Goal: Information Seeking & Learning: Check status

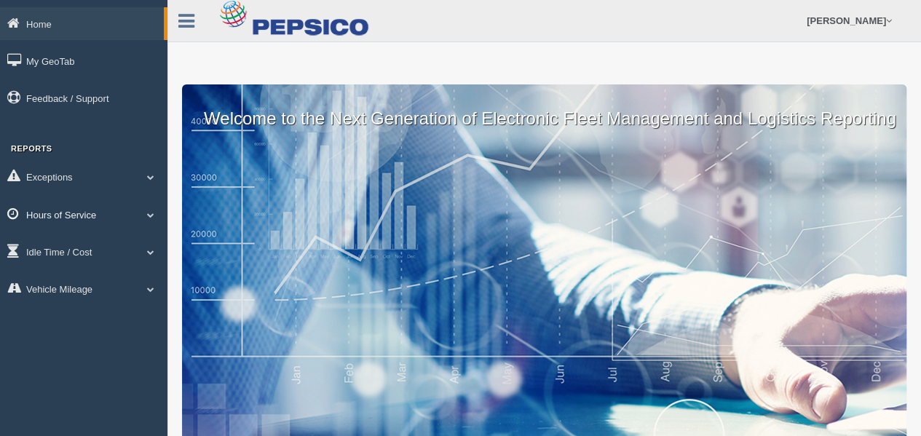
click at [86, 217] on link "Hours of Service" at bounding box center [84, 214] width 168 height 33
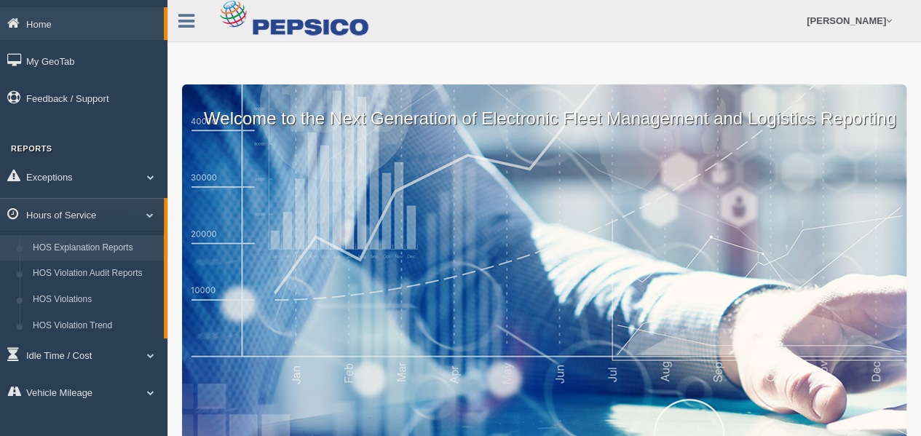
click at [86, 248] on link "HOS Explanation Reports" at bounding box center [95, 248] width 138 height 26
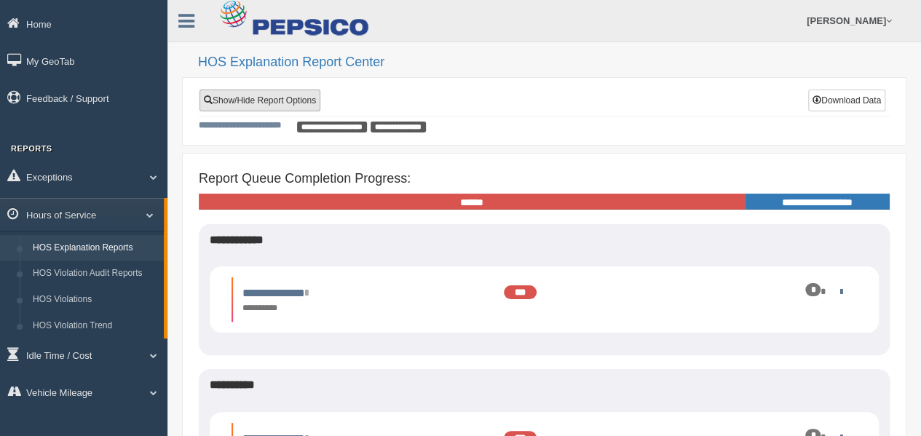
click at [280, 101] on link "Show/Hide Report Options" at bounding box center [260, 101] width 121 height 22
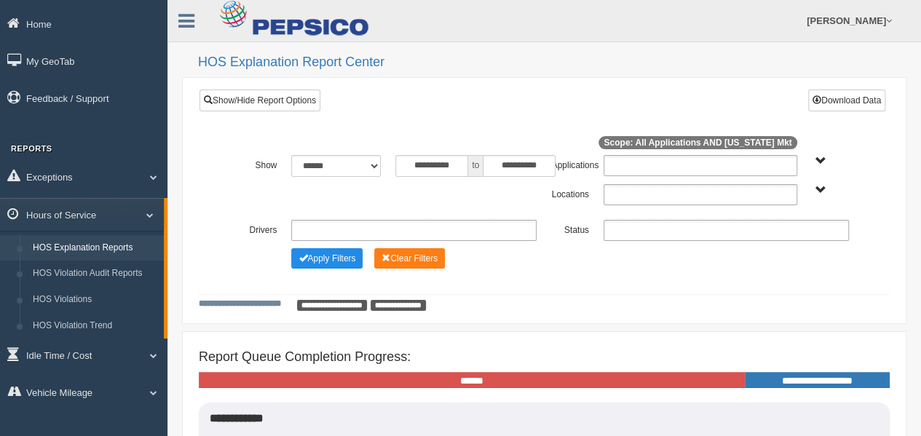
click at [622, 194] on ul at bounding box center [701, 194] width 194 height 21
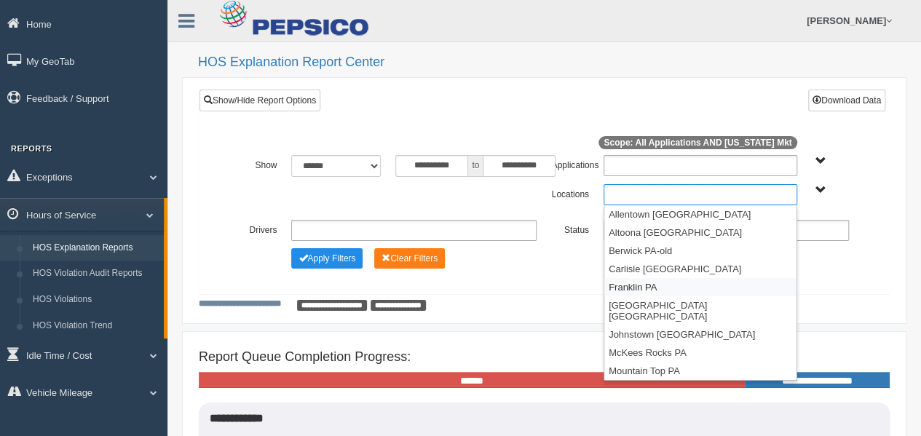
click at [653, 286] on li "Franklin PA" at bounding box center [701, 287] width 192 height 18
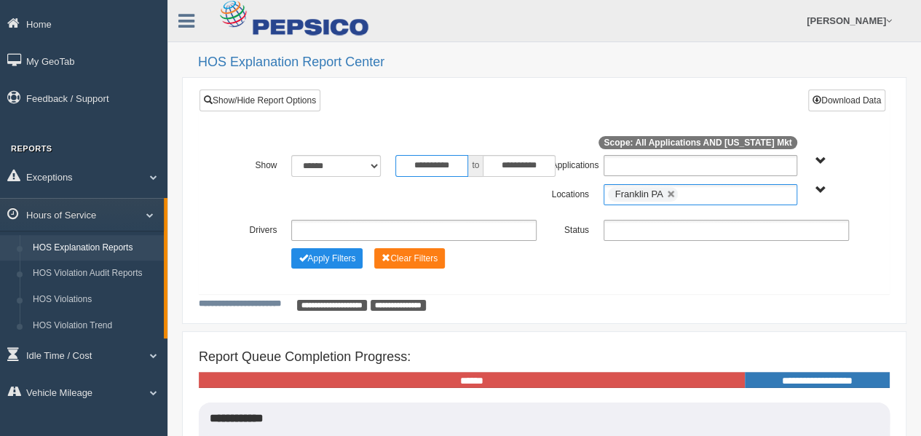
click at [419, 162] on input "**********" at bounding box center [432, 166] width 73 height 22
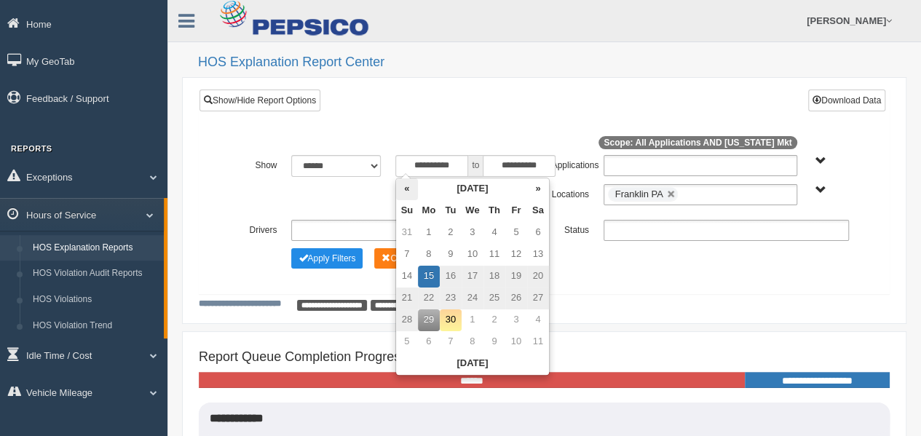
click at [405, 188] on th "«" at bounding box center [407, 189] width 22 height 22
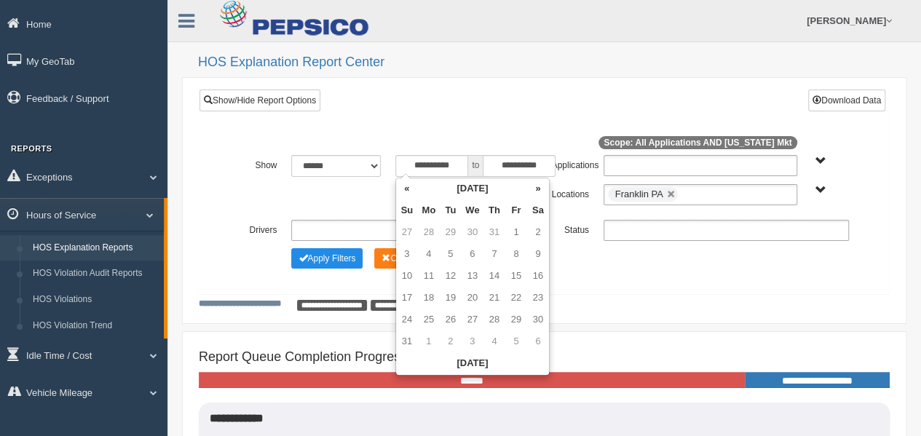
click at [405, 188] on th "«" at bounding box center [407, 189] width 22 height 22
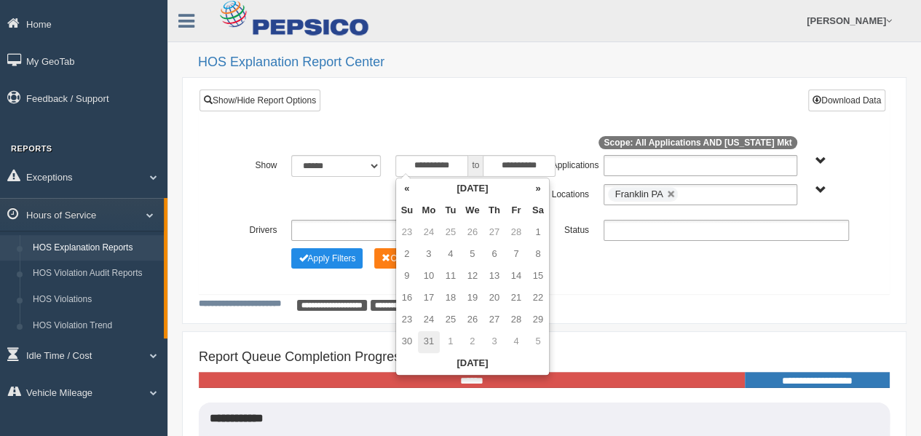
click at [429, 339] on td "31" at bounding box center [429, 342] width 22 height 22
type input "**********"
click at [460, 114] on div "**********" at bounding box center [545, 186] width 690 height 193
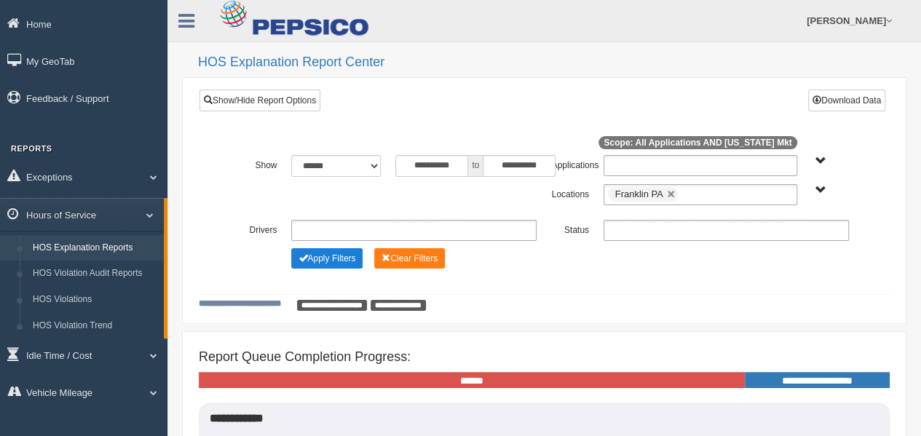
click at [348, 254] on button "Apply Filters" at bounding box center [326, 258] width 71 height 20
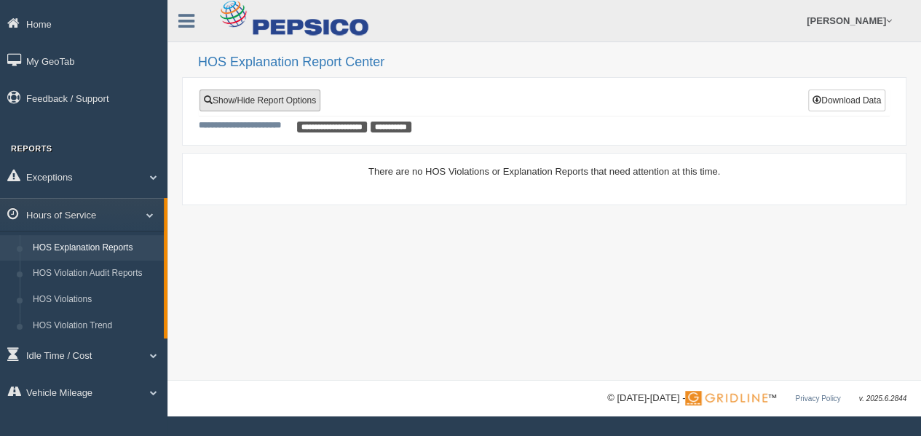
click at [307, 101] on link "Show/Hide Report Options" at bounding box center [260, 101] width 121 height 22
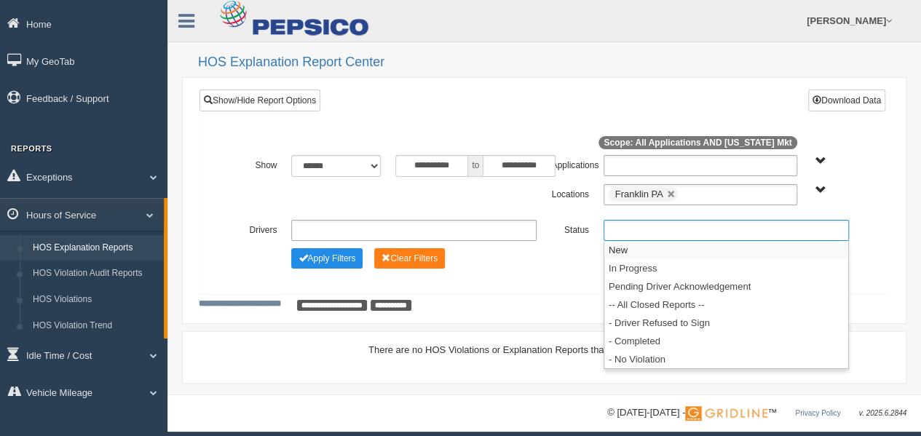
click at [619, 229] on ul at bounding box center [726, 230] width 245 height 21
click at [624, 248] on li "New" at bounding box center [727, 250] width 244 height 18
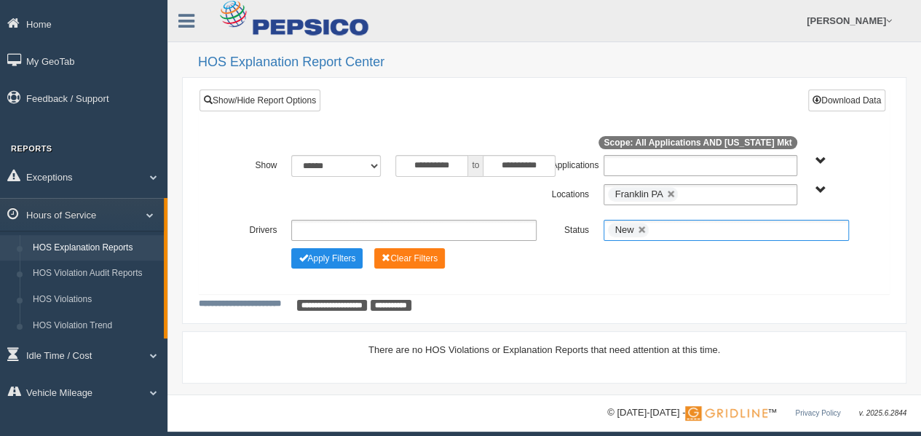
click at [661, 226] on input "text" at bounding box center [662, 230] width 18 height 18
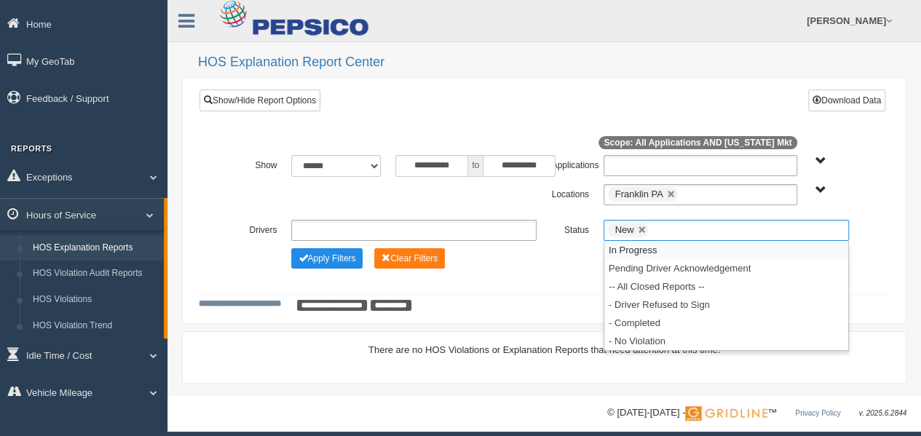
click at [651, 252] on li "In Progress" at bounding box center [727, 250] width 244 height 18
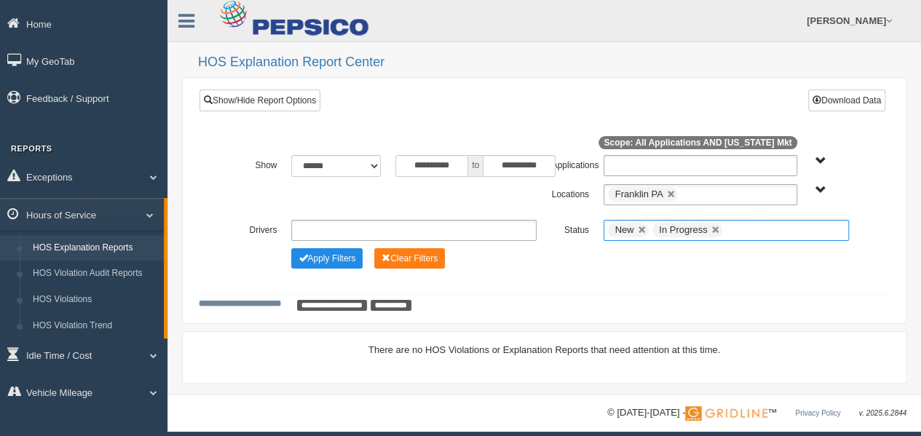
click at [732, 228] on input "text" at bounding box center [735, 230] width 18 height 18
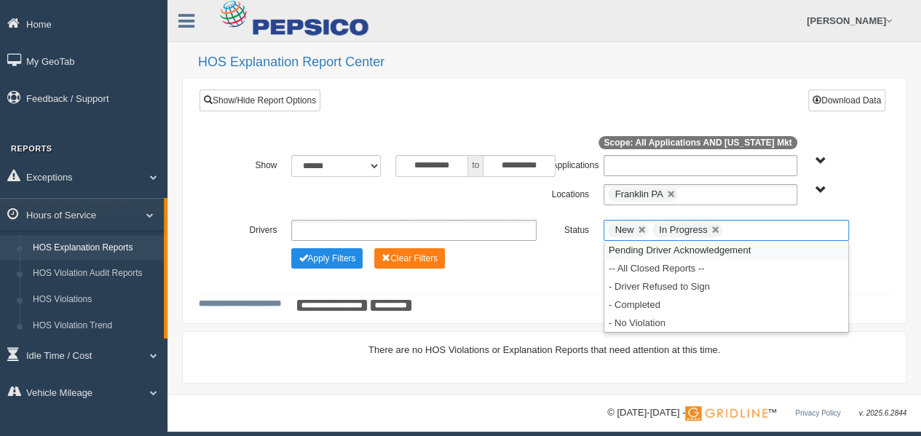
click at [722, 250] on li "Pending Driver Acknowledgement" at bounding box center [727, 250] width 244 height 18
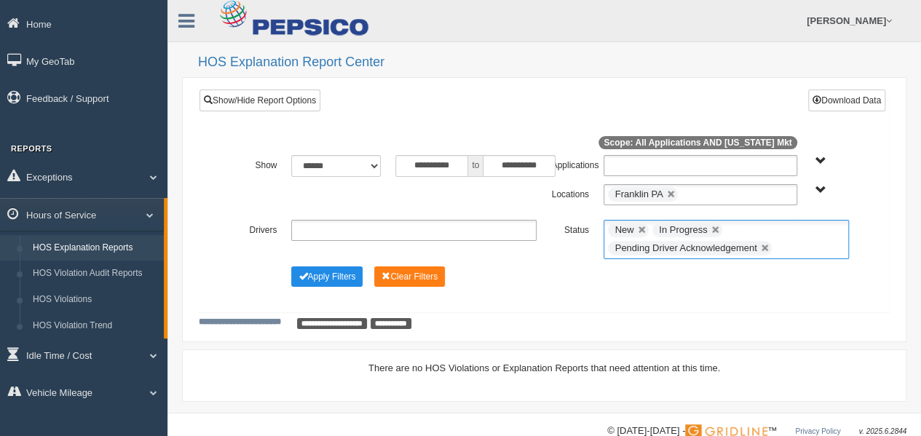
click at [800, 243] on ul "New In Progress Pending Driver Acknowledgement" at bounding box center [726, 239] width 245 height 39
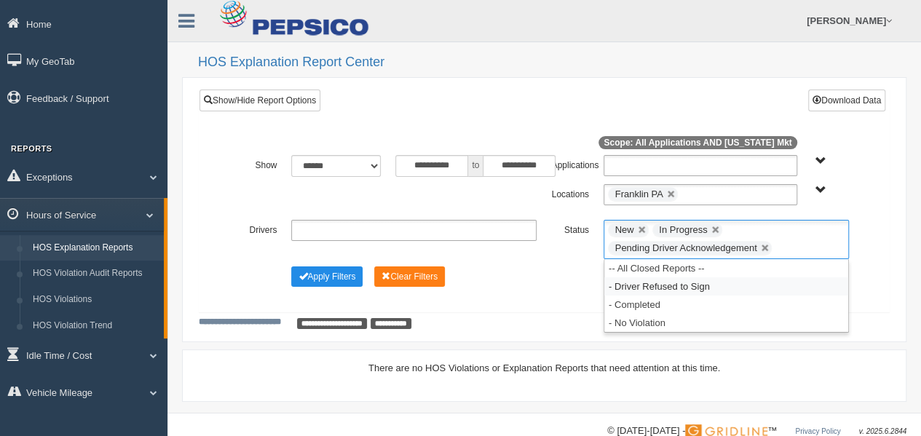
click at [741, 283] on li "- Driver Refused to Sign" at bounding box center [727, 287] width 244 height 18
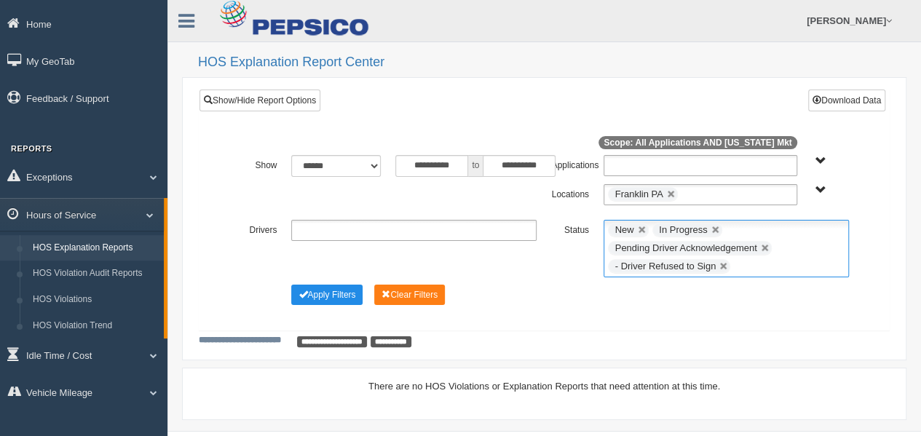
click at [790, 262] on ul "New In Progress Pending Driver Acknowledgement - Driver Refused to Sign" at bounding box center [726, 249] width 245 height 58
click at [747, 299] on li "- Completed" at bounding box center [727, 305] width 244 height 18
click at [343, 293] on button "Apply Filters" at bounding box center [326, 295] width 71 height 20
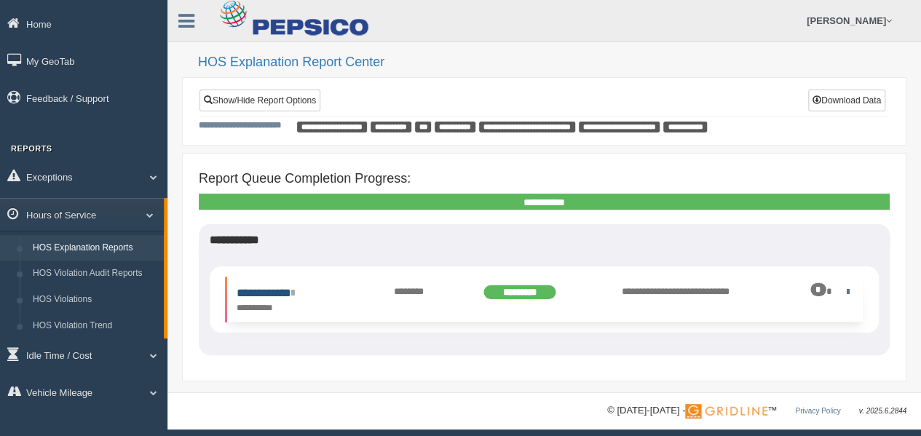
click at [278, 291] on link "**********" at bounding box center [266, 293] width 58 height 11
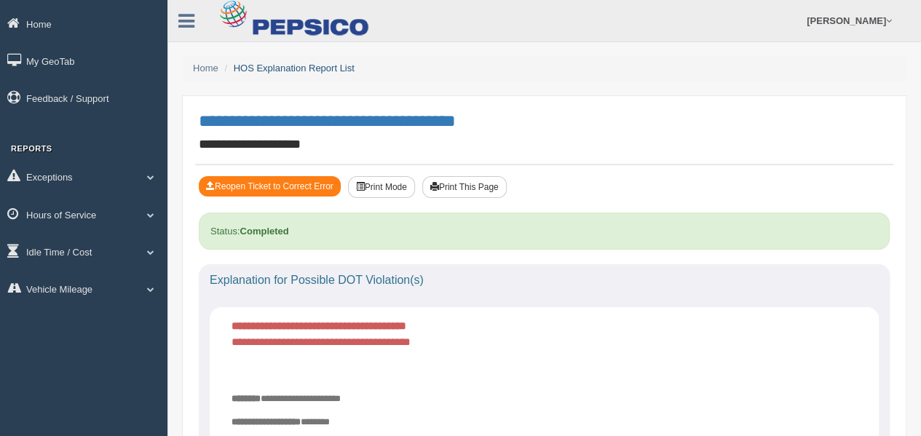
click at [272, 64] on link "HOS Explanation Report List" at bounding box center [294, 68] width 121 height 11
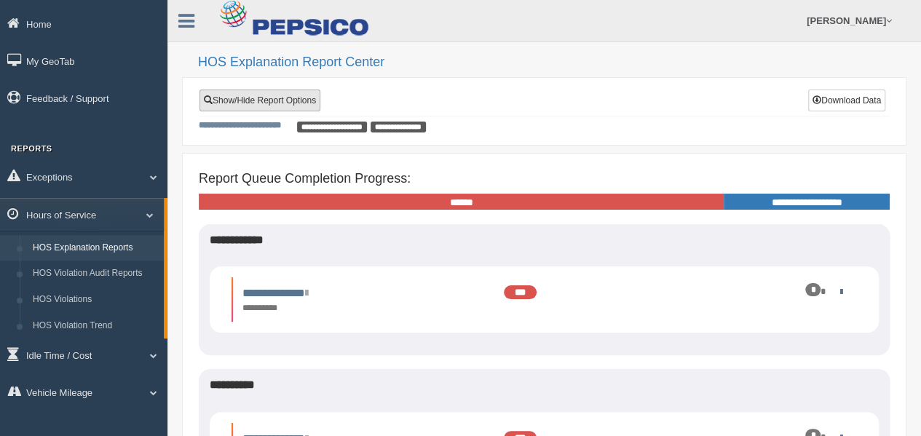
click at [304, 100] on link "Show/Hide Report Options" at bounding box center [260, 101] width 121 height 22
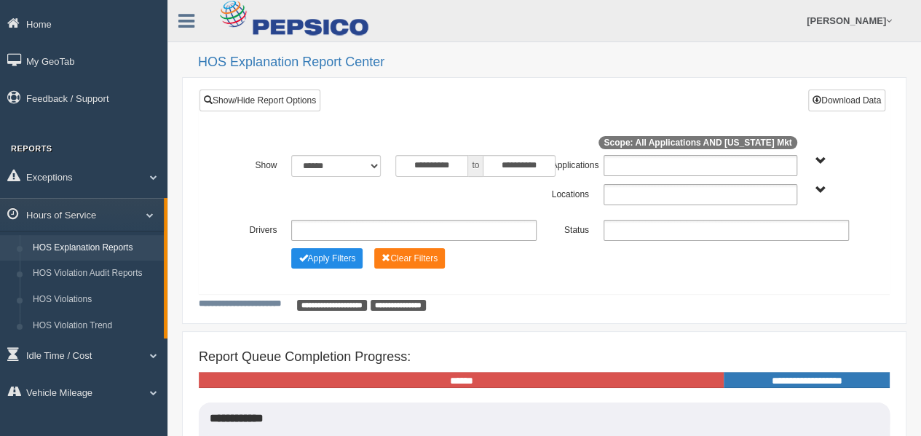
click at [644, 227] on ul at bounding box center [726, 230] width 245 height 21
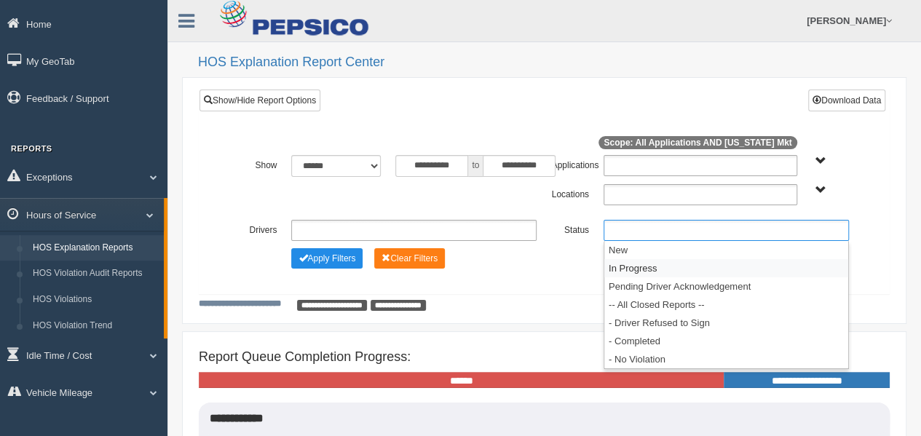
click at [645, 264] on li "In Progress" at bounding box center [727, 268] width 244 height 18
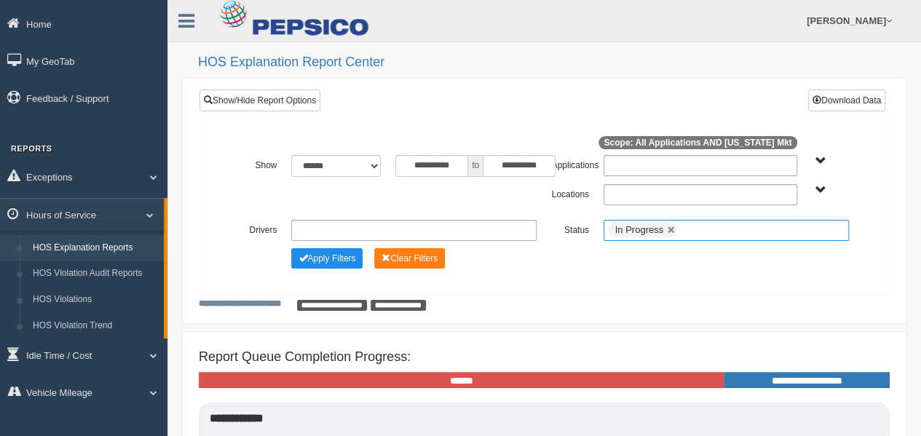
click at [686, 230] on input "text" at bounding box center [691, 230] width 18 height 18
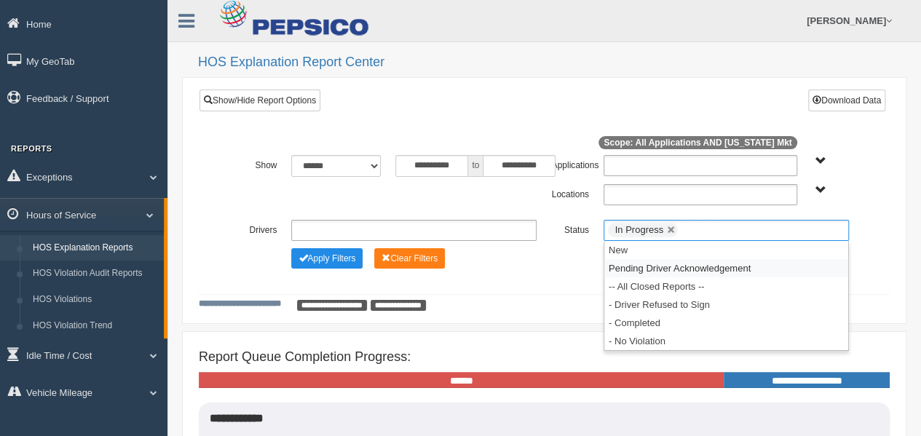
click at [683, 266] on li "Pending Driver Acknowledgement" at bounding box center [727, 268] width 244 height 18
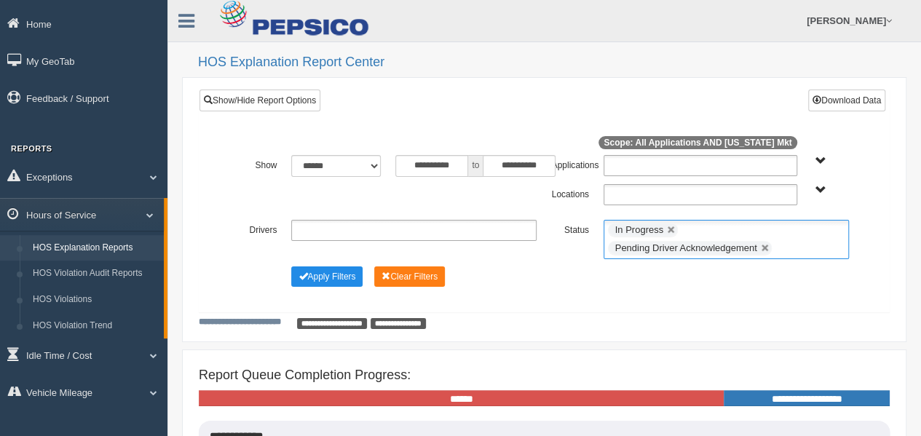
click at [773, 241] on ul "In Progress Pending Driver Acknowledgement" at bounding box center [726, 239] width 245 height 39
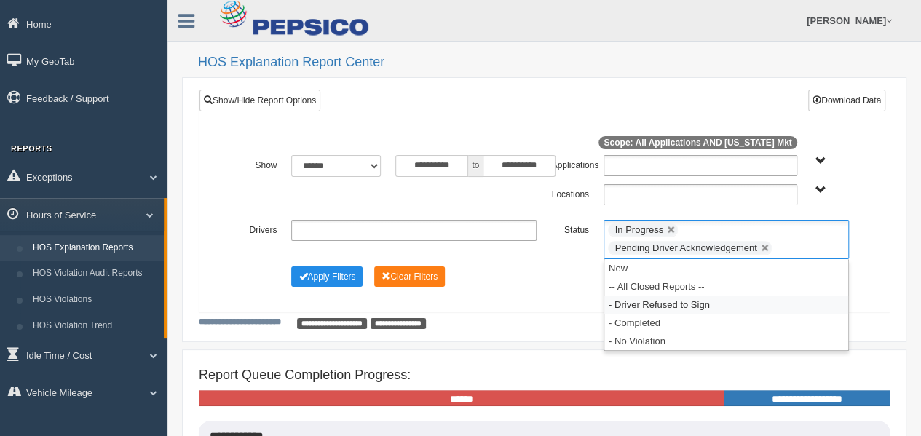
click at [733, 298] on li "- Driver Refused to Sign" at bounding box center [727, 305] width 244 height 18
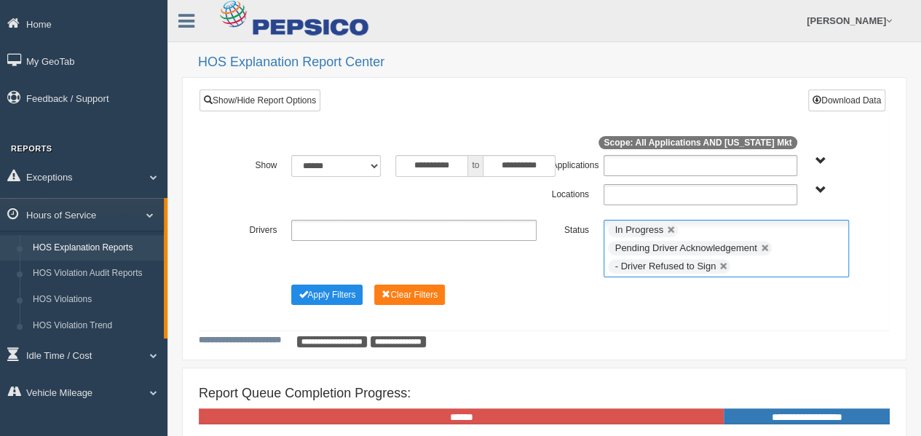
click at [751, 266] on input "text" at bounding box center [743, 267] width 18 height 18
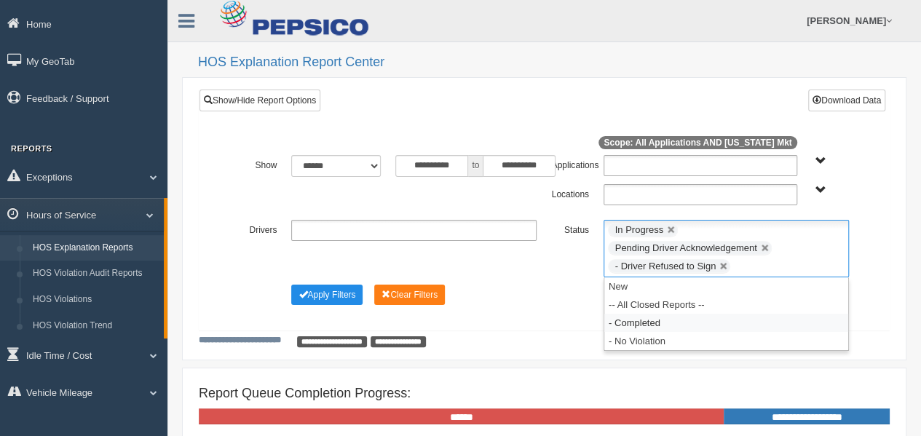
click at [743, 321] on li "- Completed" at bounding box center [727, 323] width 244 height 18
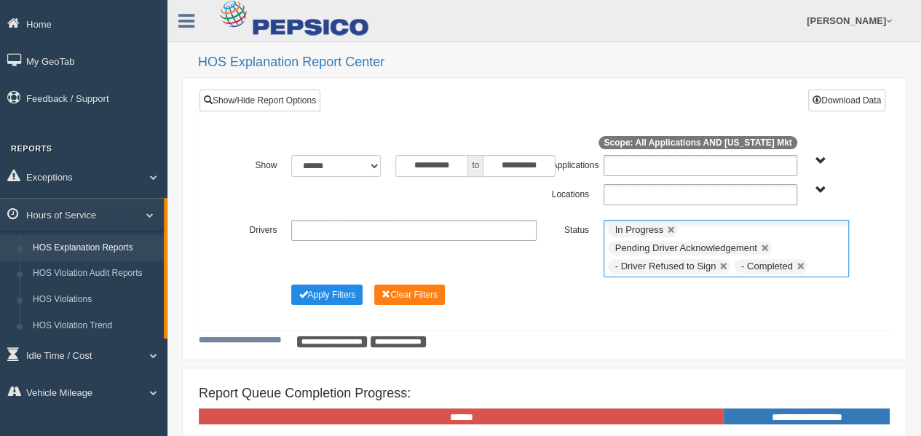
click at [822, 262] on input "text" at bounding box center [820, 267] width 18 height 18
click at [785, 315] on li "- No Violation" at bounding box center [727, 323] width 244 height 18
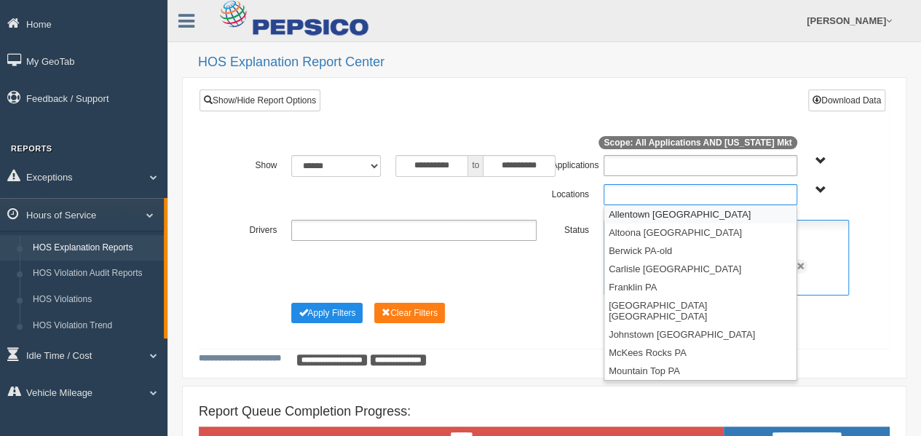
click at [632, 195] on ul at bounding box center [701, 194] width 194 height 21
click at [636, 285] on li "Franklin PA" at bounding box center [701, 287] width 192 height 18
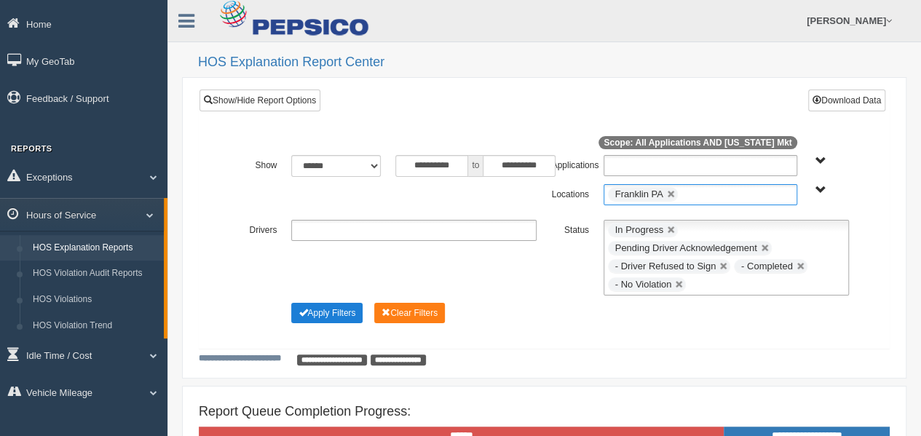
click at [335, 306] on button "Apply Filters" at bounding box center [326, 313] width 71 height 20
